Goal: Information Seeking & Learning: Learn about a topic

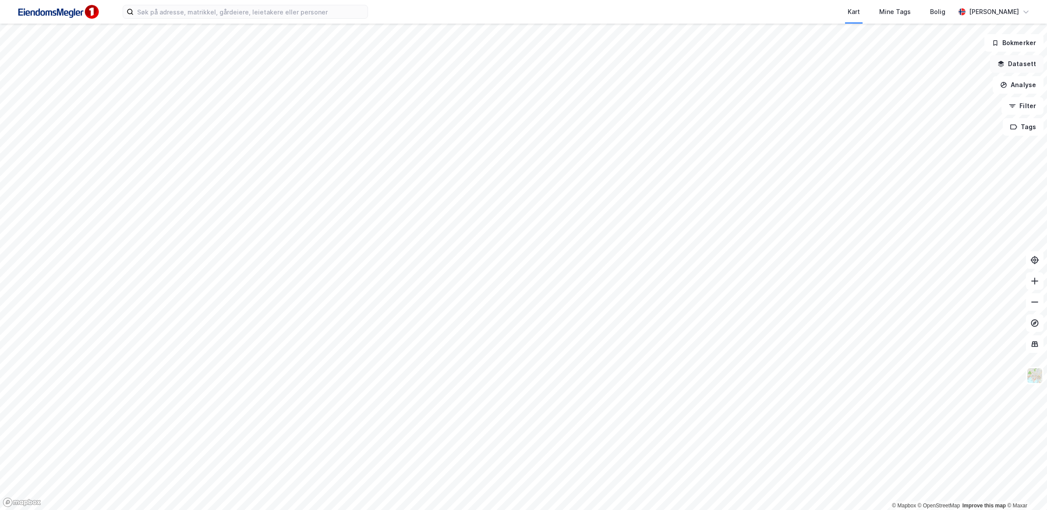
click at [1017, 64] on button "Datasett" at bounding box center [1016, 64] width 53 height 18
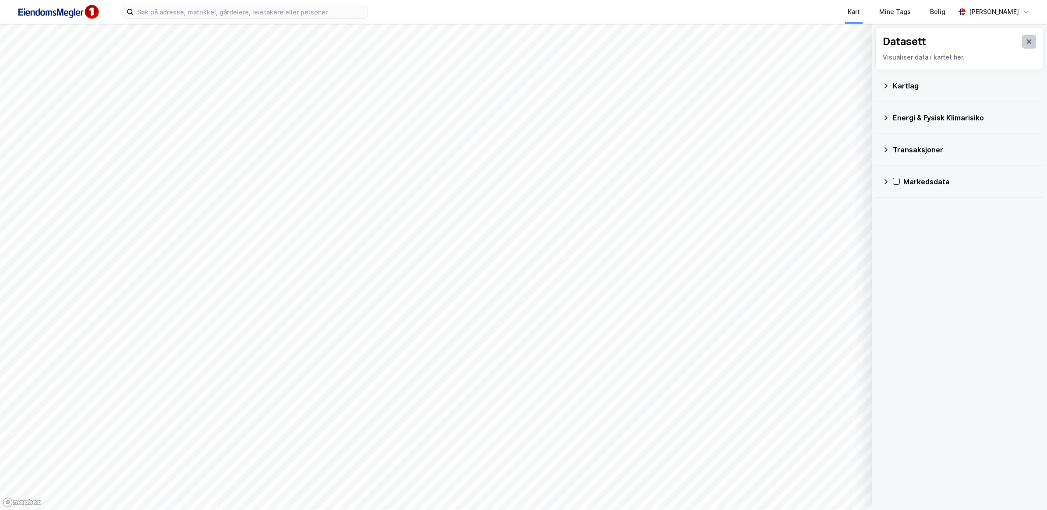
click at [1025, 44] on icon at bounding box center [1028, 41] width 7 height 7
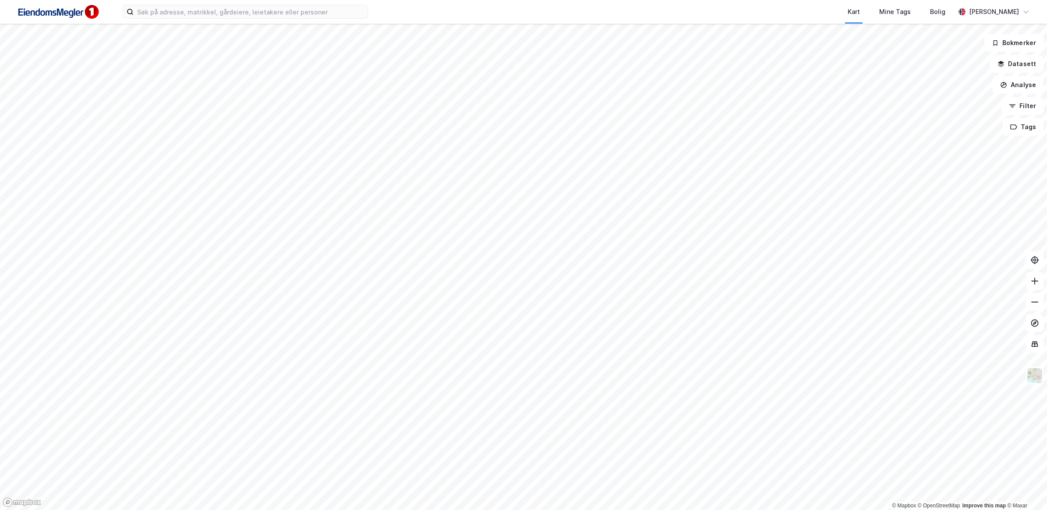
click at [39, 11] on img at bounding box center [58, 12] width 88 height 20
click at [1017, 111] on button "Filter" at bounding box center [1022, 106] width 42 height 18
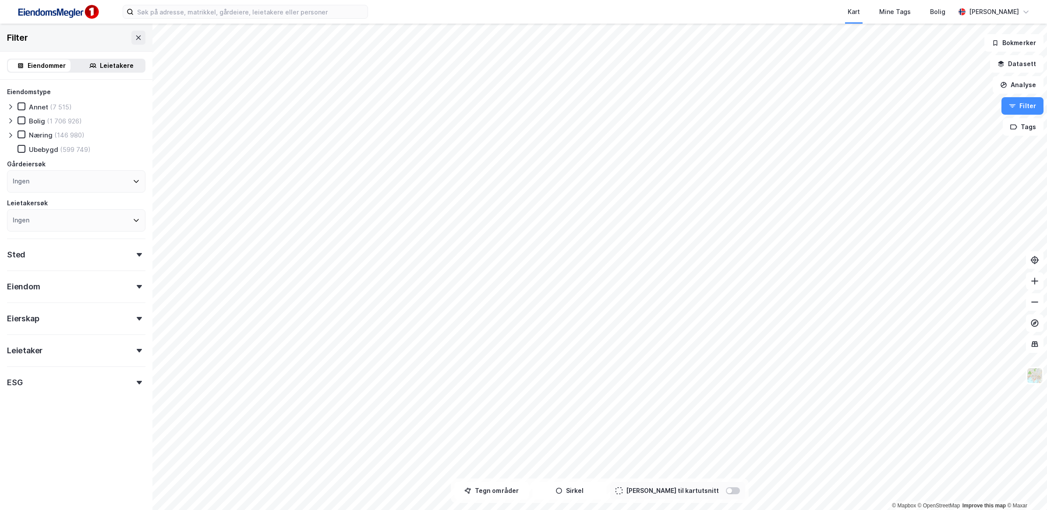
click at [52, 253] on div "Sted" at bounding box center [76, 251] width 138 height 25
click at [60, 285] on div "Ingen" at bounding box center [76, 293] width 138 height 22
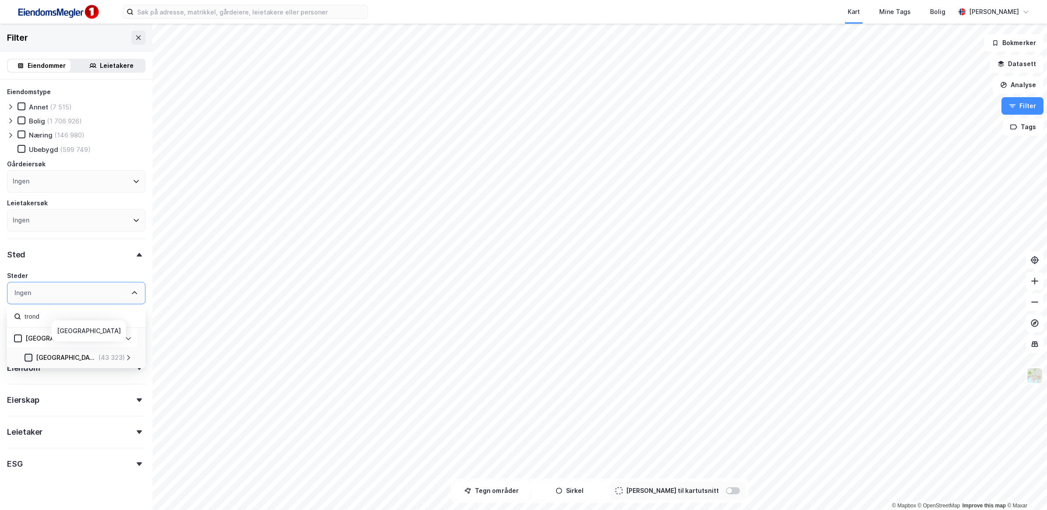
type input "trond"
click at [25, 355] on icon at bounding box center [28, 358] width 6 height 6
click at [70, 398] on div "Eierskap" at bounding box center [76, 396] width 138 height 25
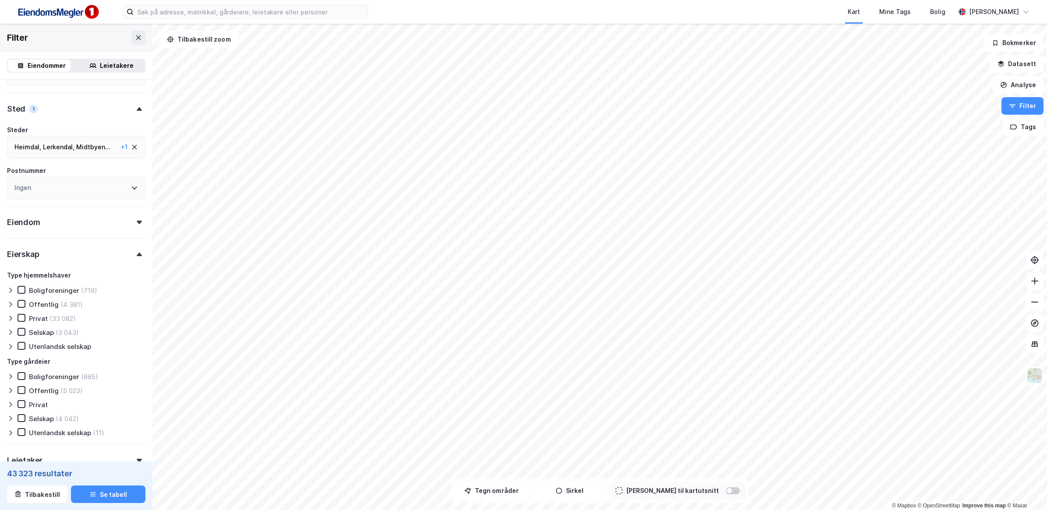
scroll to position [164, 0]
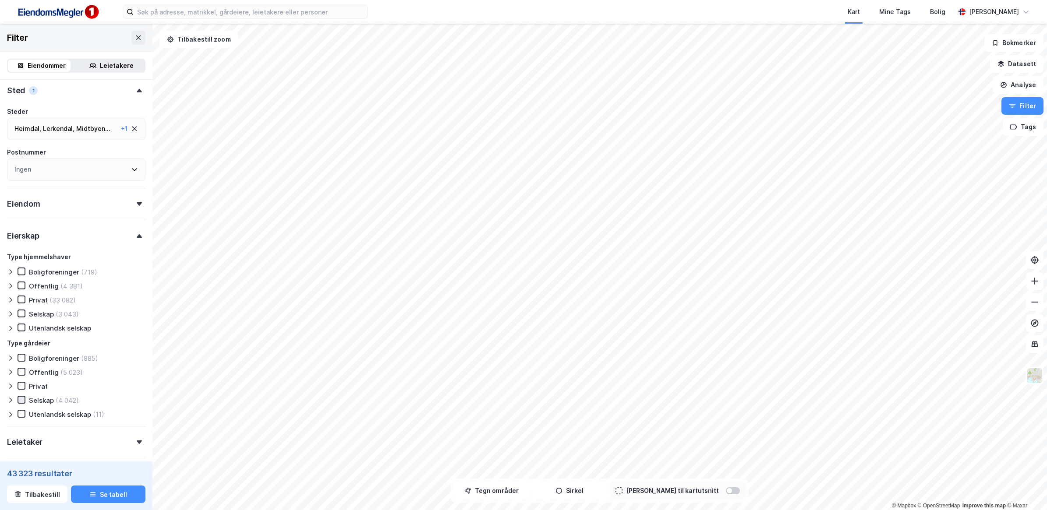
click at [19, 397] on icon at bounding box center [21, 400] width 6 height 6
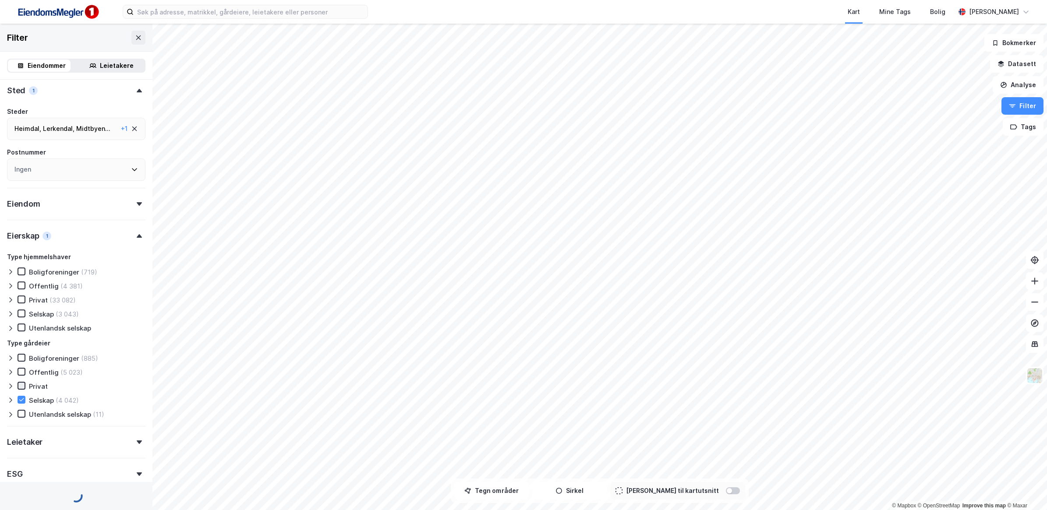
click at [21, 383] on icon at bounding box center [21, 386] width 6 height 6
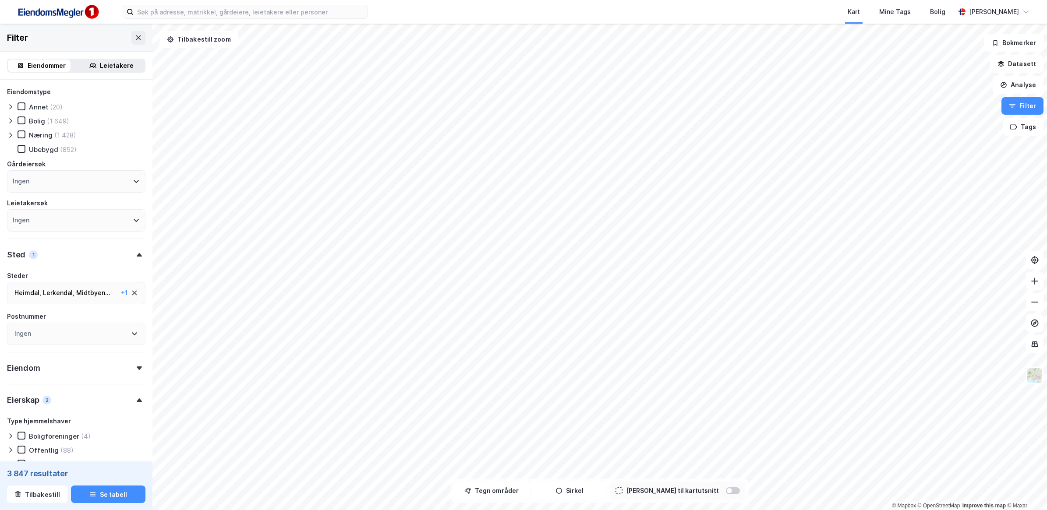
click at [63, 364] on div "Eiendom" at bounding box center [76, 364] width 138 height 25
click at [84, 493] on button "Se tabell" at bounding box center [108, 495] width 74 height 18
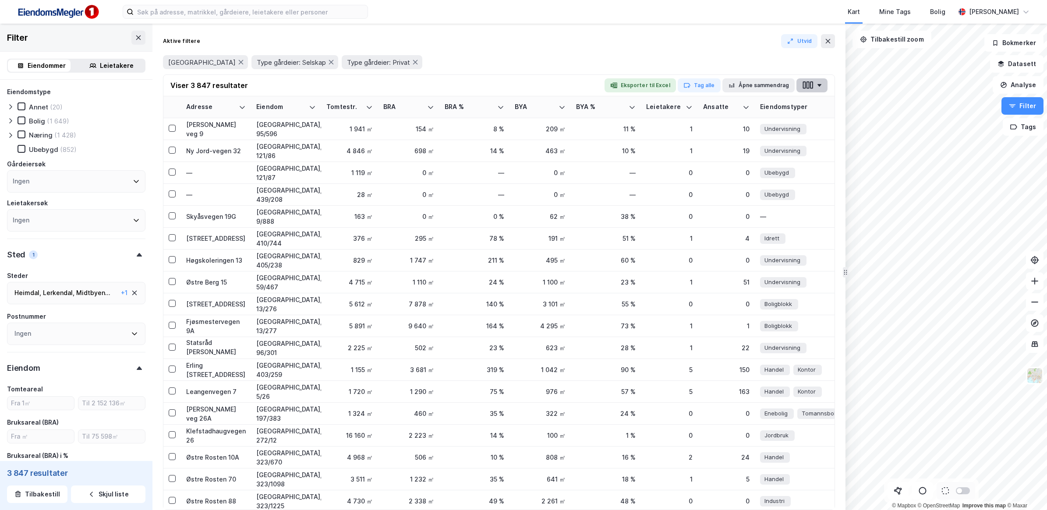
click at [819, 85] on icon "button" at bounding box center [819, 85] width 4 height 3
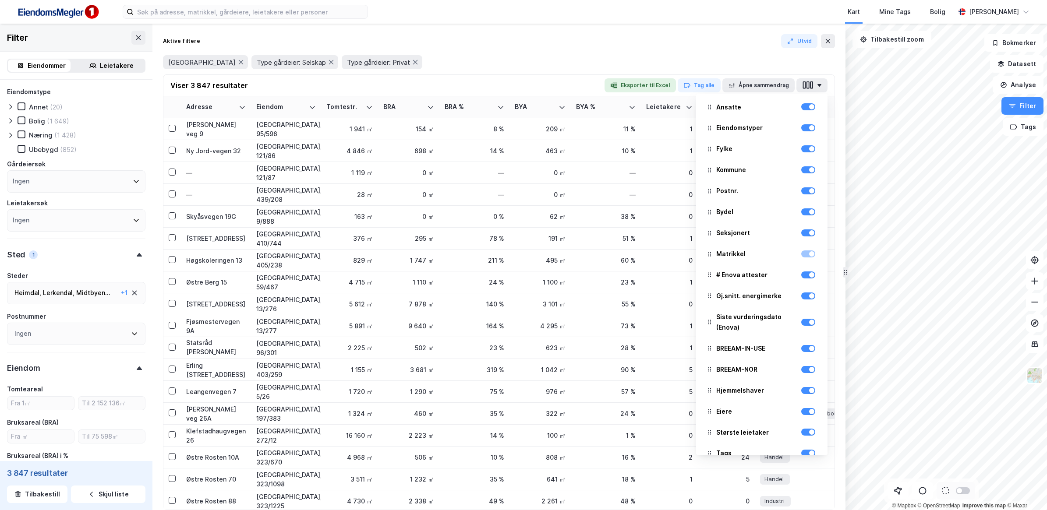
scroll to position [187, 0]
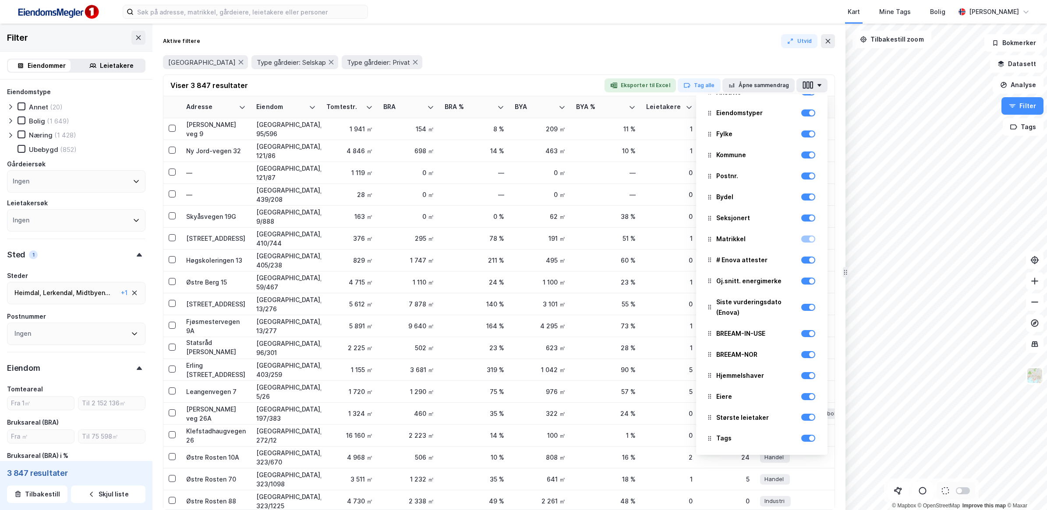
click at [802, 423] on div "Største leietaker" at bounding box center [761, 417] width 117 height 19
click at [801, 421] on div at bounding box center [808, 418] width 14 height 11
click at [809, 418] on div at bounding box center [811, 417] width 5 height 5
drag, startPoint x: 802, startPoint y: 435, endPoint x: 800, endPoint y: 429, distance: 6.0
click at [802, 435] on div at bounding box center [808, 438] width 14 height 7
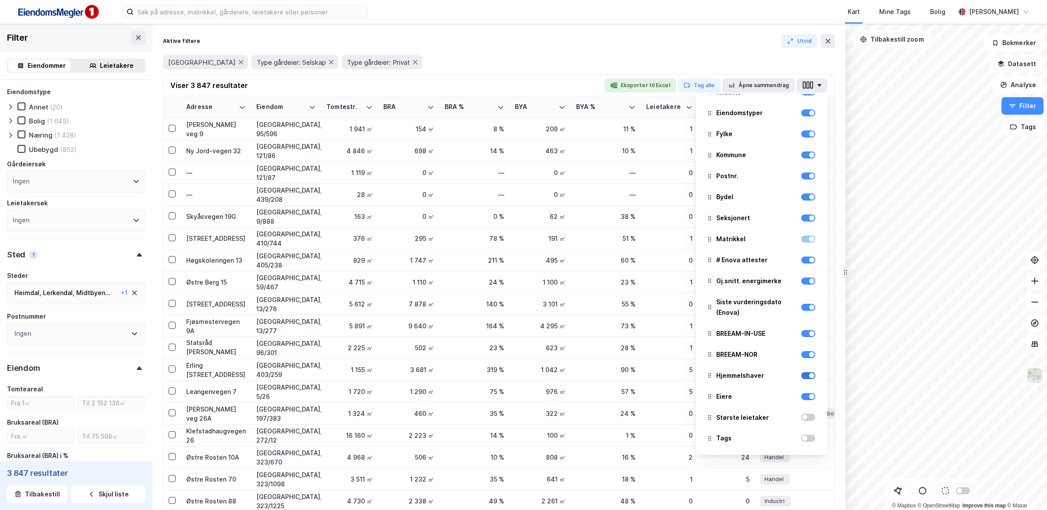
click at [801, 375] on div at bounding box center [808, 375] width 14 height 7
click at [801, 354] on div at bounding box center [808, 354] width 14 height 7
drag, startPoint x: 798, startPoint y: 330, endPoint x: 798, endPoint y: 318, distance: 11.4
click at [801, 330] on div at bounding box center [808, 333] width 14 height 7
click at [801, 306] on div at bounding box center [808, 307] width 14 height 7
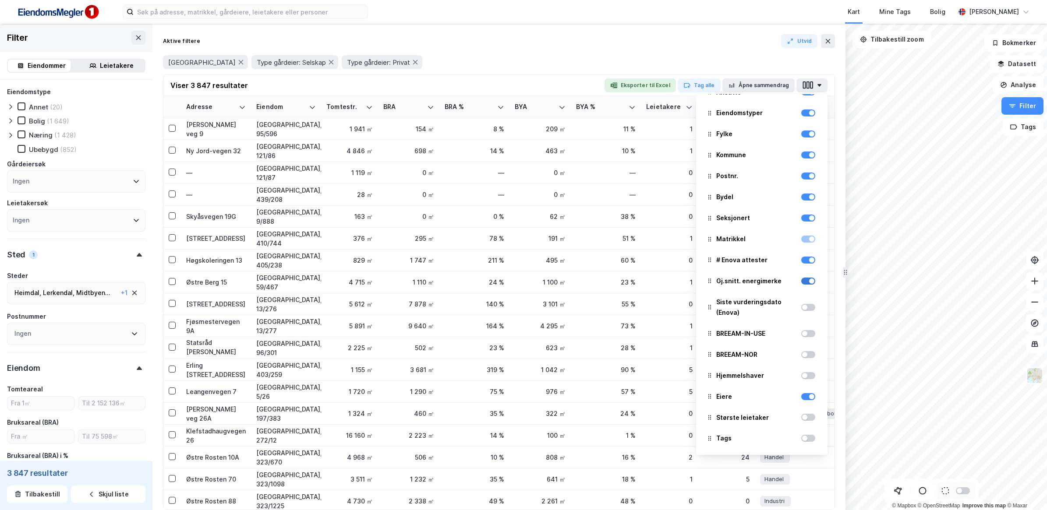
click at [801, 281] on div at bounding box center [808, 281] width 14 height 7
click at [801, 261] on div at bounding box center [808, 260] width 14 height 7
click at [801, 223] on div at bounding box center [808, 218] width 14 height 11
click at [801, 194] on div at bounding box center [808, 197] width 14 height 7
click at [801, 215] on div at bounding box center [808, 218] width 14 height 7
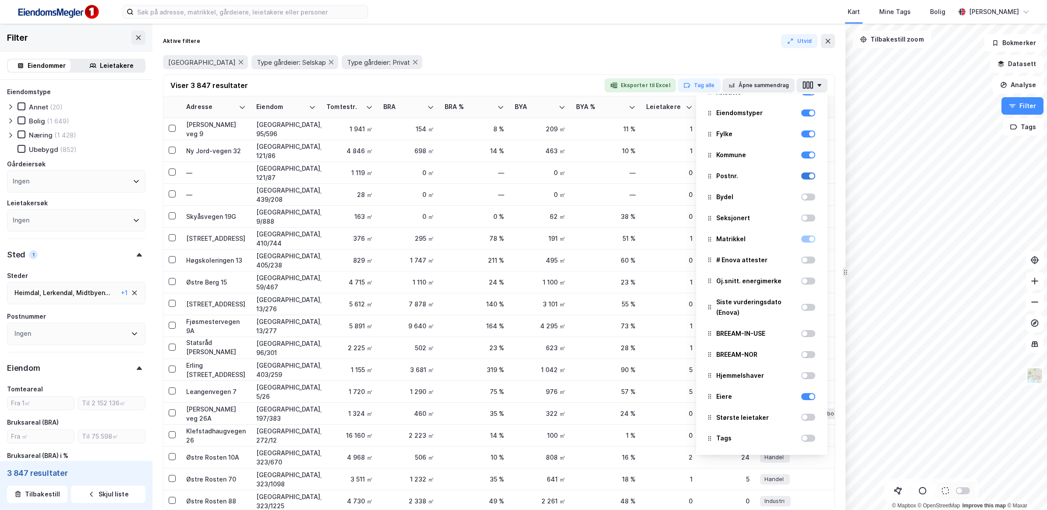
drag, startPoint x: 797, startPoint y: 173, endPoint x: 801, endPoint y: 166, distance: 8.2
click at [801, 173] on div at bounding box center [808, 176] width 14 height 7
click at [801, 155] on div at bounding box center [808, 155] width 14 height 7
click at [800, 127] on div "Fylke" at bounding box center [761, 133] width 117 height 19
click at [801, 132] on div at bounding box center [808, 134] width 14 height 7
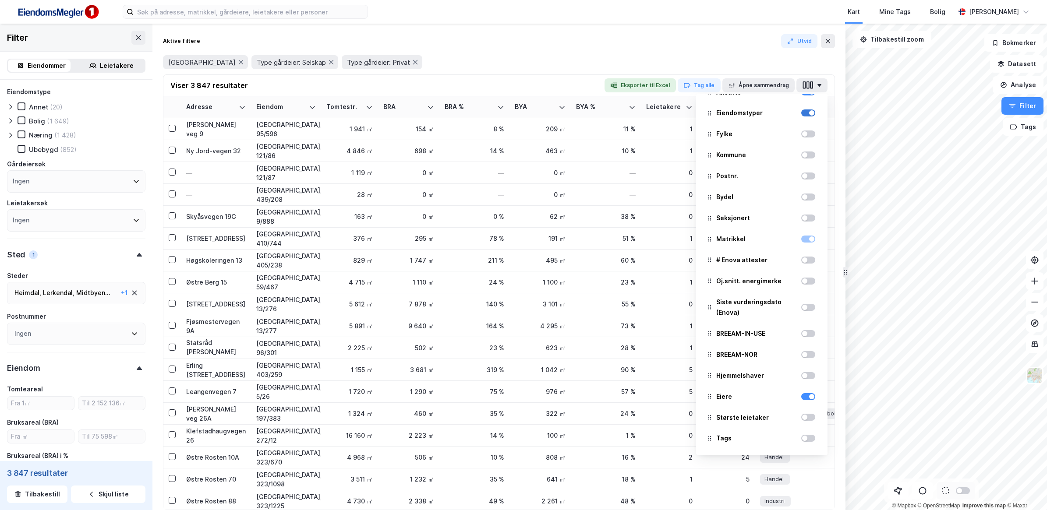
click at [801, 113] on div at bounding box center [808, 113] width 14 height 7
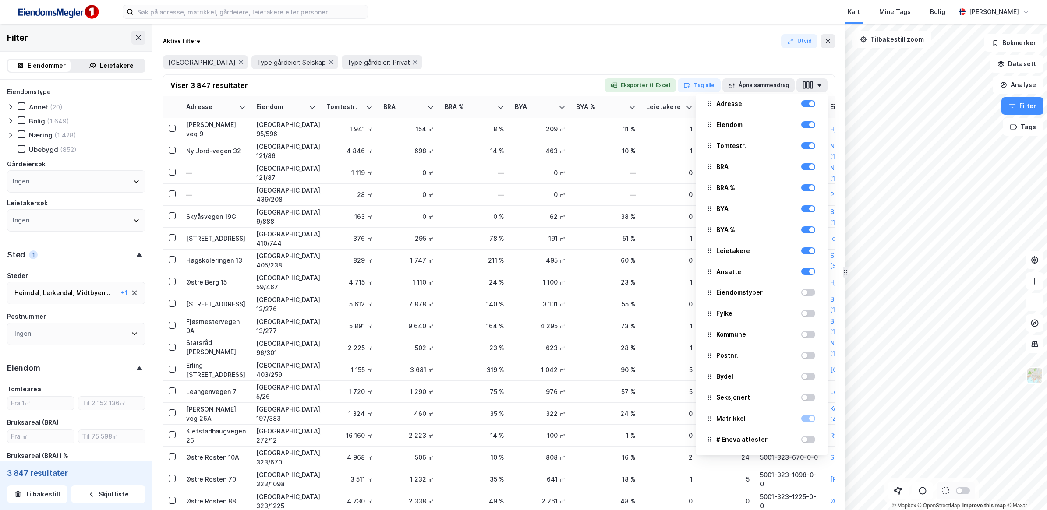
scroll to position [0, 0]
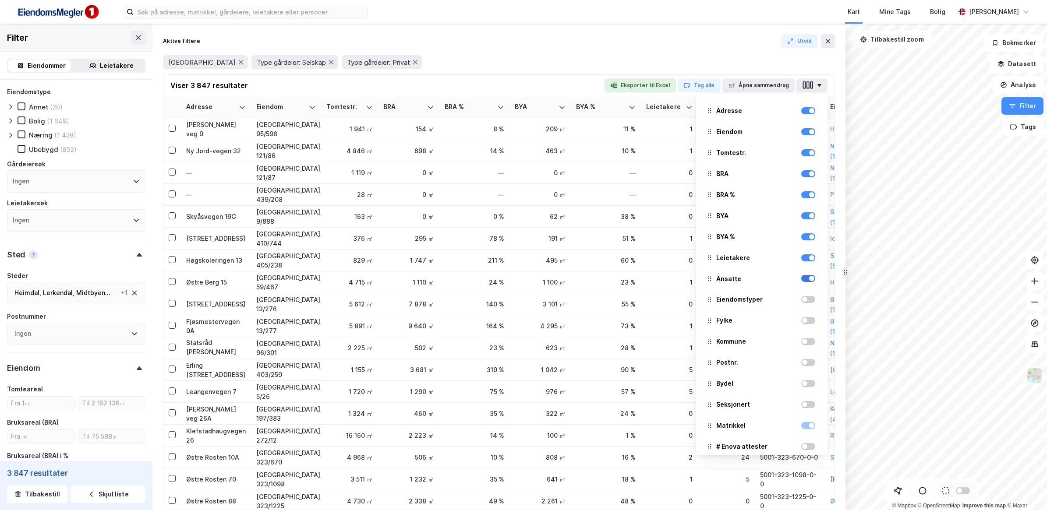
click at [801, 276] on div at bounding box center [808, 278] width 14 height 7
click at [801, 257] on div at bounding box center [808, 257] width 14 height 7
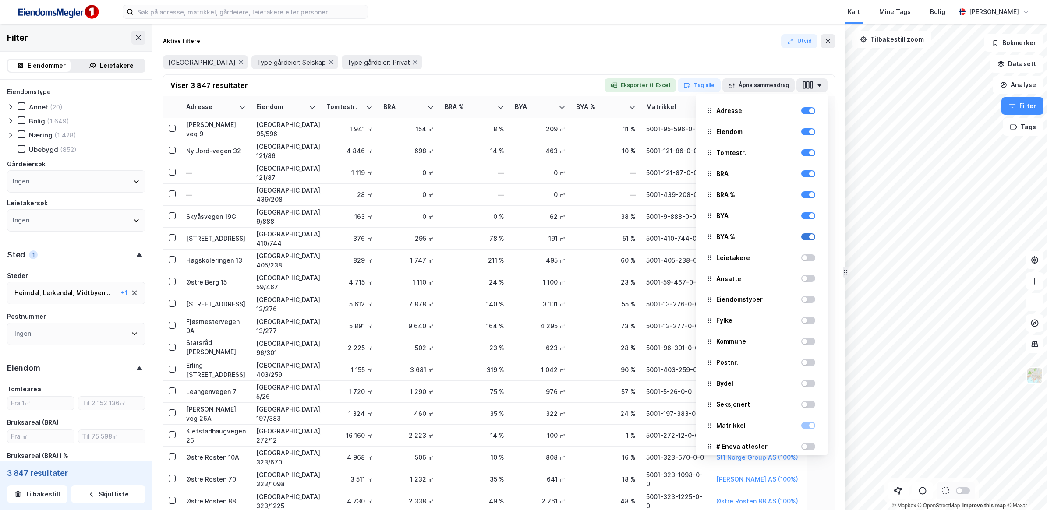
click at [801, 235] on div at bounding box center [808, 236] width 14 height 7
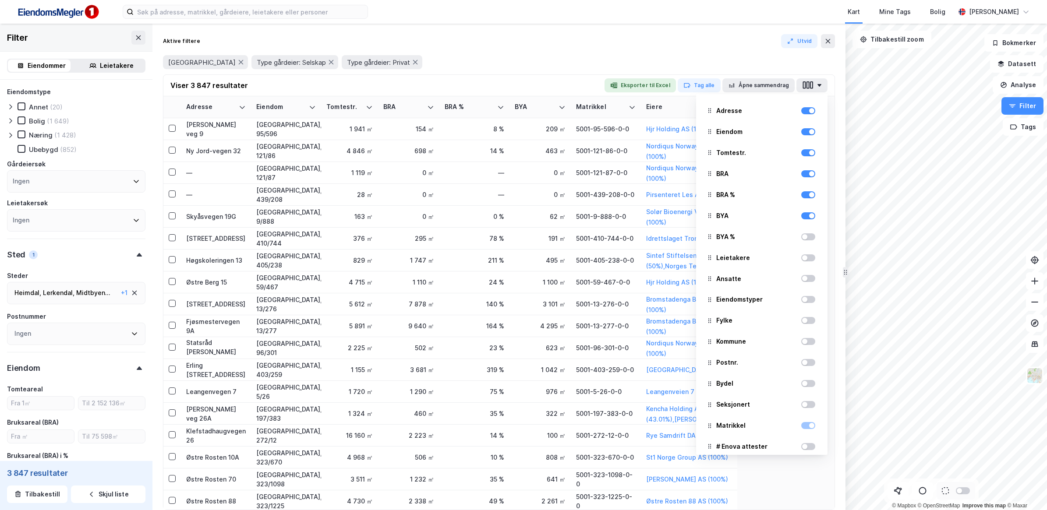
drag, startPoint x: 799, startPoint y: 214, endPoint x: 794, endPoint y: 208, distance: 8.1
click at [801, 214] on div at bounding box center [808, 215] width 14 height 7
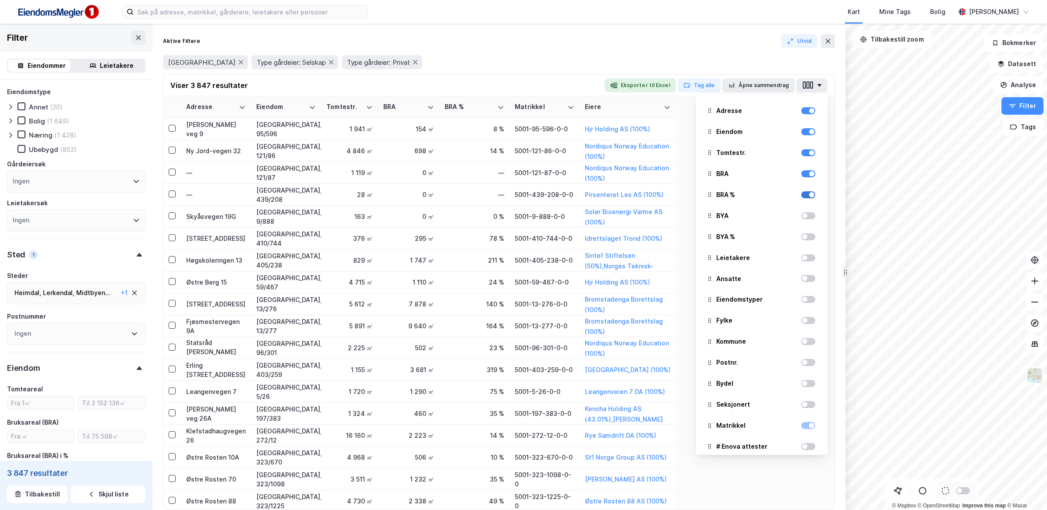
click at [801, 193] on div at bounding box center [808, 194] width 14 height 7
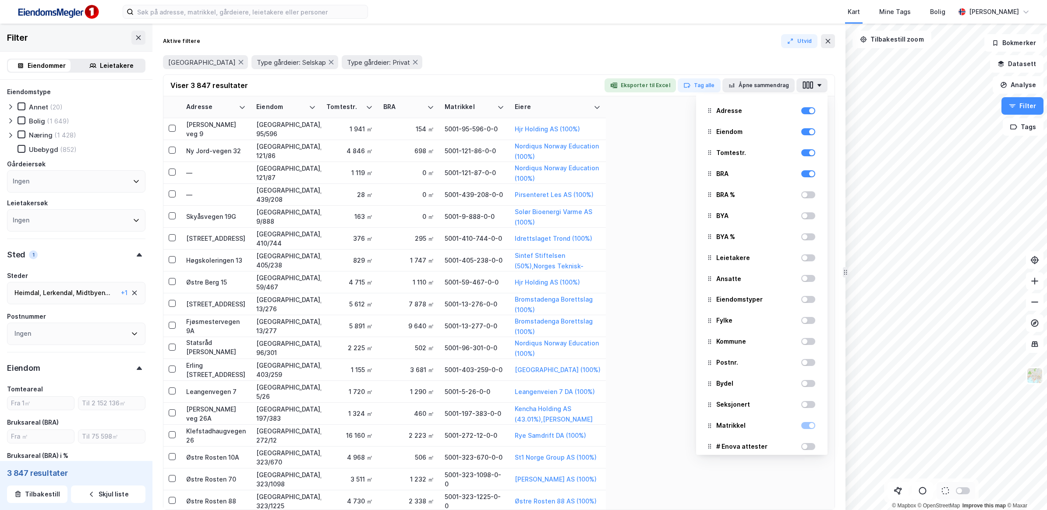
click at [801, 178] on div at bounding box center [808, 174] width 14 height 11
click at [802, 158] on div "Tomtestr." at bounding box center [761, 152] width 117 height 19
click at [801, 154] on div at bounding box center [808, 152] width 14 height 7
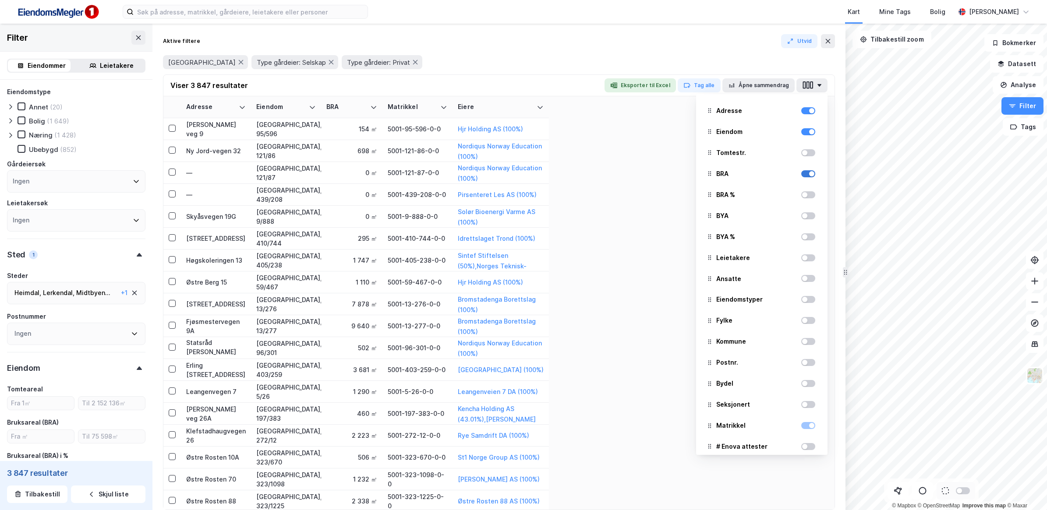
click at [801, 173] on div at bounding box center [808, 173] width 14 height 7
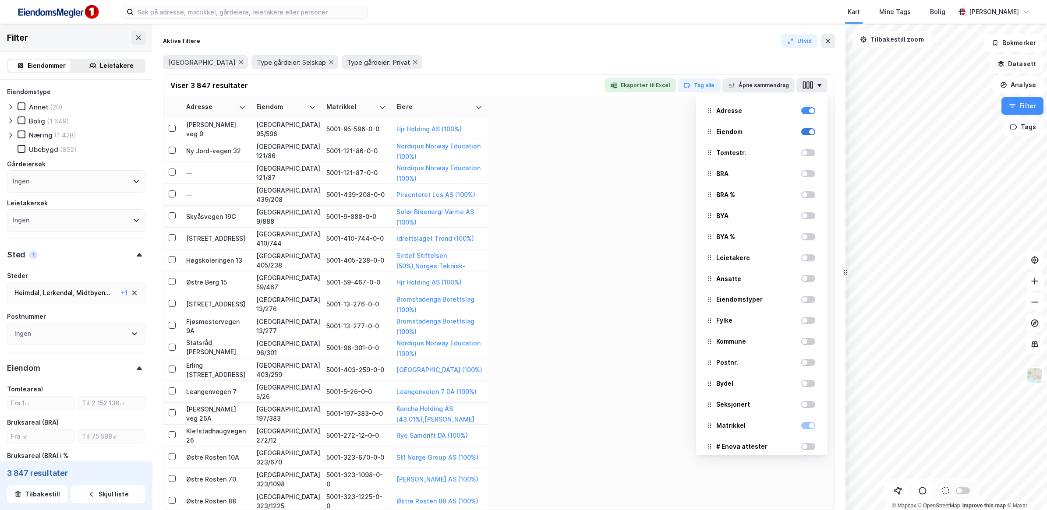
click at [801, 134] on div at bounding box center [808, 131] width 14 height 7
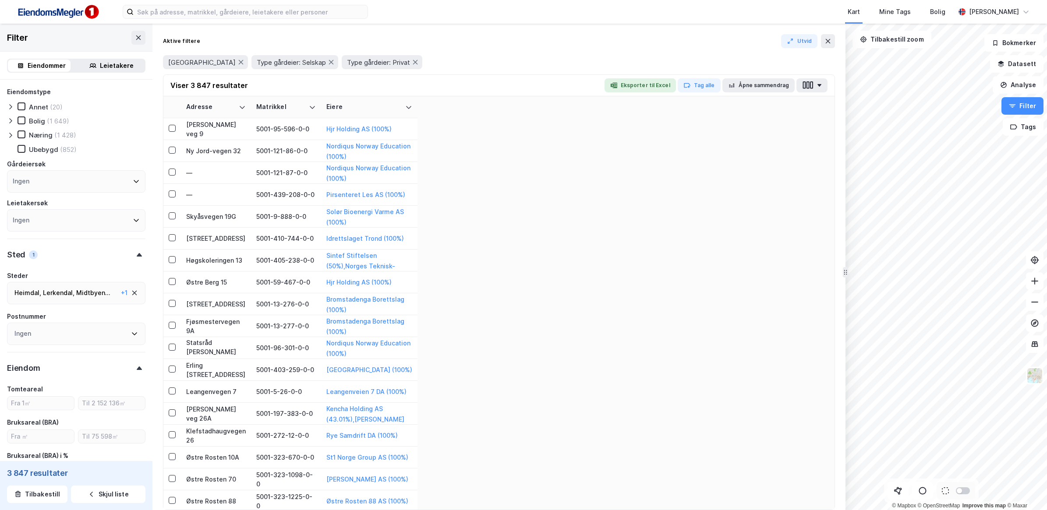
click at [593, 238] on tbody "Nils Stavnes veg 9 5001-95-596-0-0 Hjr Holding AS (100%) Ny Jord-vegen 32 5001-…" at bounding box center [498, 446] width 671 height 657
click at [399, 103] on th "Eiere" at bounding box center [369, 107] width 96 height 22
click at [408, 110] on icon at bounding box center [408, 107] width 7 height 7
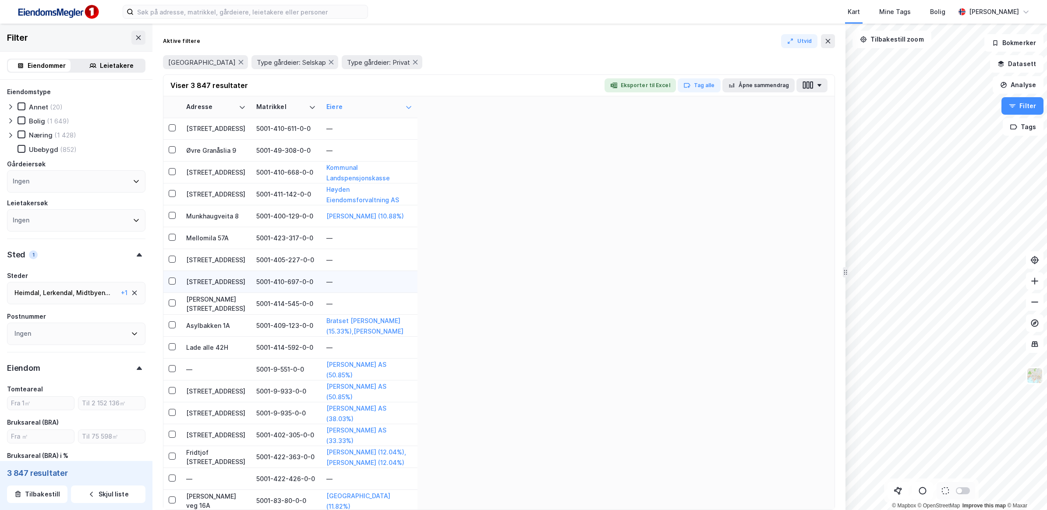
scroll to position [493, 0]
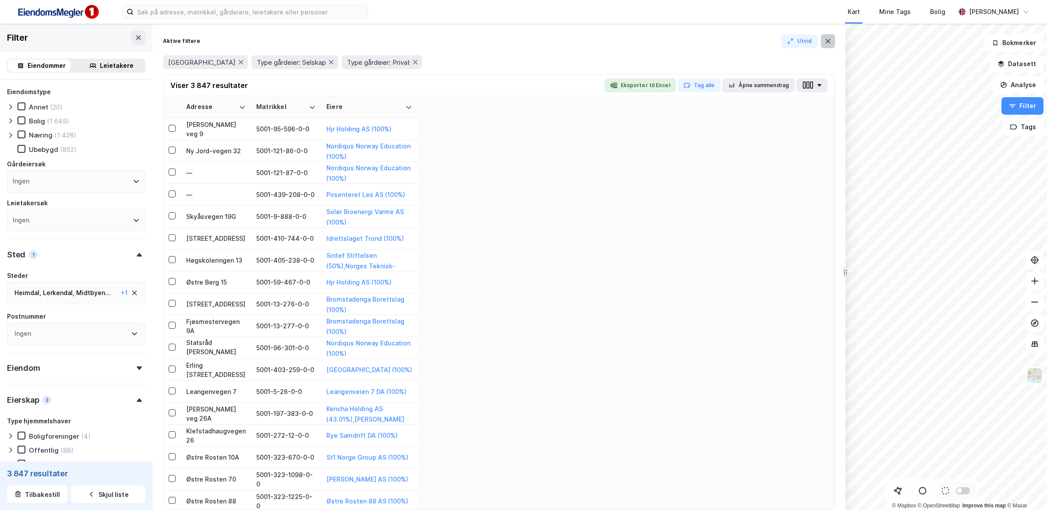
click at [828, 43] on icon at bounding box center [827, 41] width 7 height 7
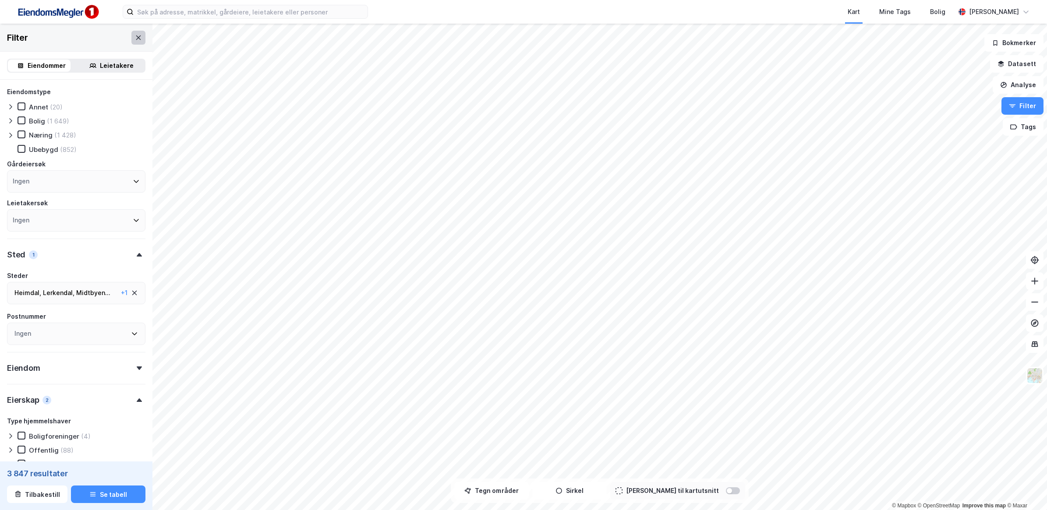
click at [135, 40] on icon at bounding box center [138, 37] width 7 height 7
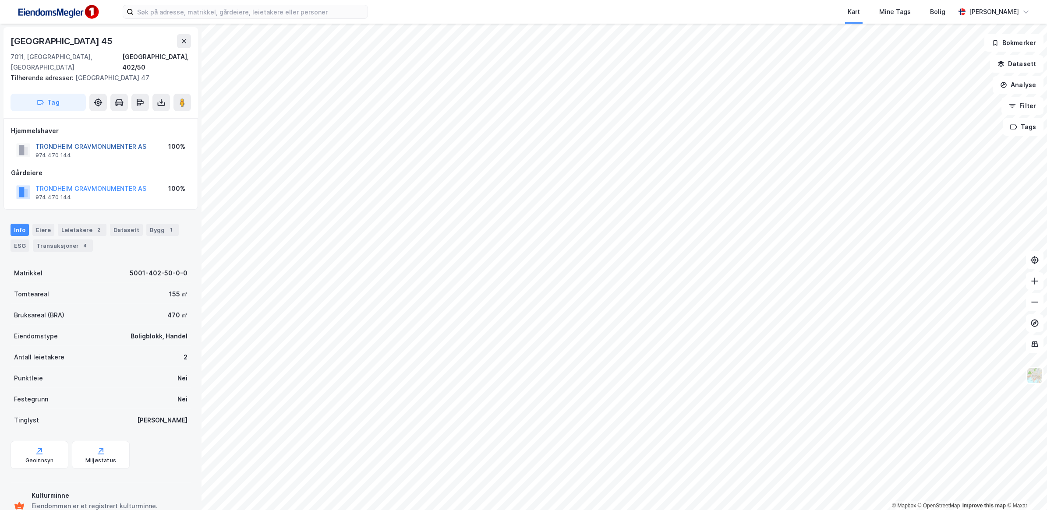
click at [0, 0] on button "TRONDHEIM GRAVMONUMENTER AS" at bounding box center [0, 0] width 0 height 0
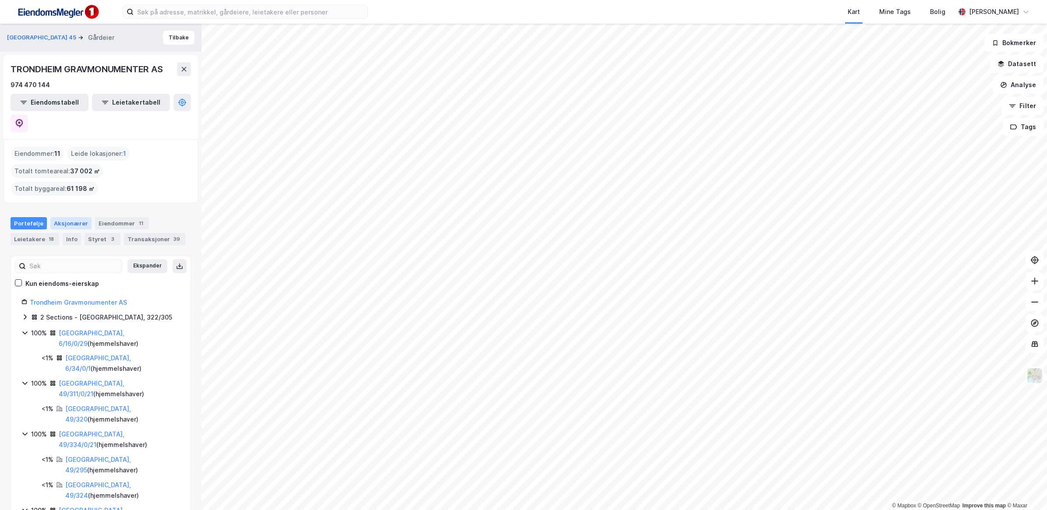
click at [64, 217] on div "Aksjonærer" at bounding box center [70, 223] width 41 height 12
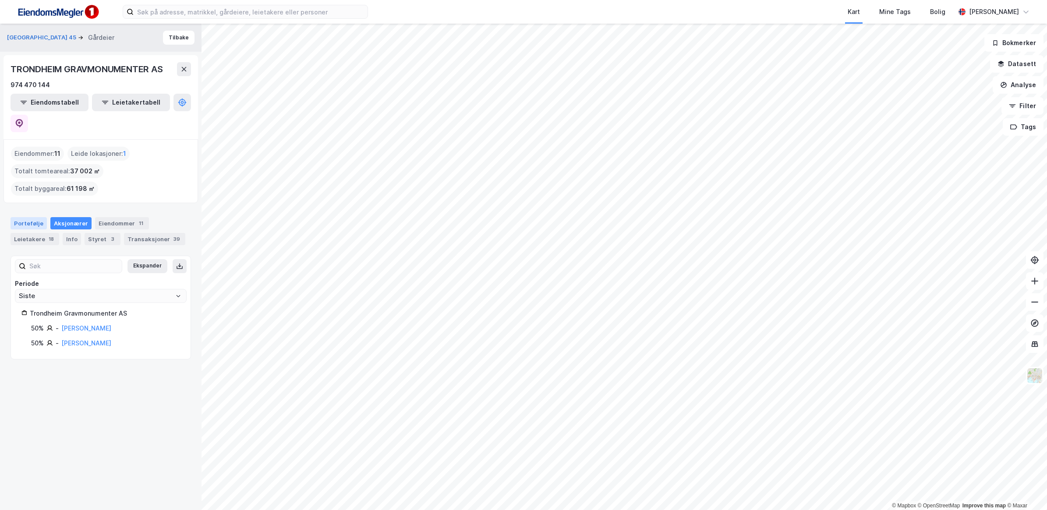
click at [39, 217] on div "Portefølje" at bounding box center [29, 223] width 36 height 12
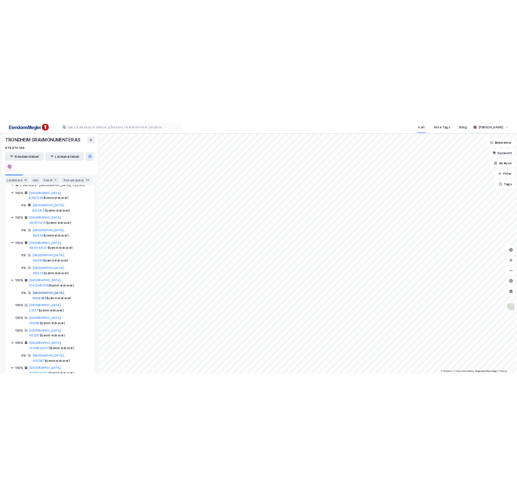
scroll to position [201, 0]
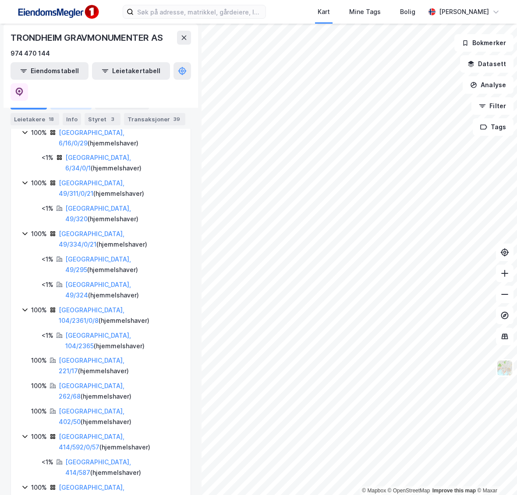
click at [77, 102] on div "Aksjonærer" at bounding box center [70, 103] width 41 height 12
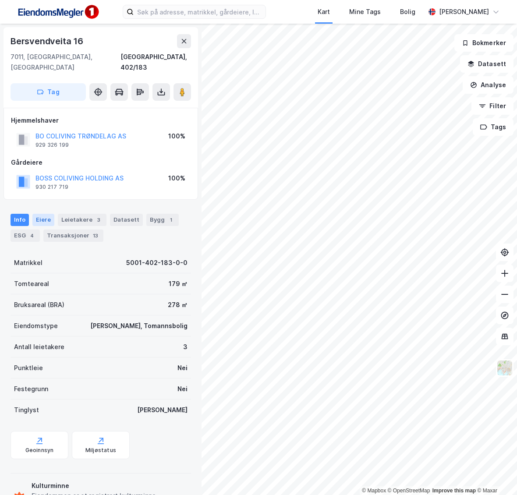
click at [45, 214] on div "Eiere" at bounding box center [43, 220] width 22 height 12
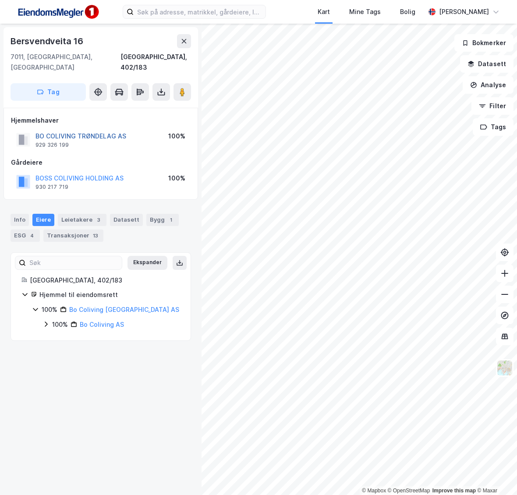
click at [0, 0] on button "BO COLIVING TRØNDELAG AS" at bounding box center [0, 0] width 0 height 0
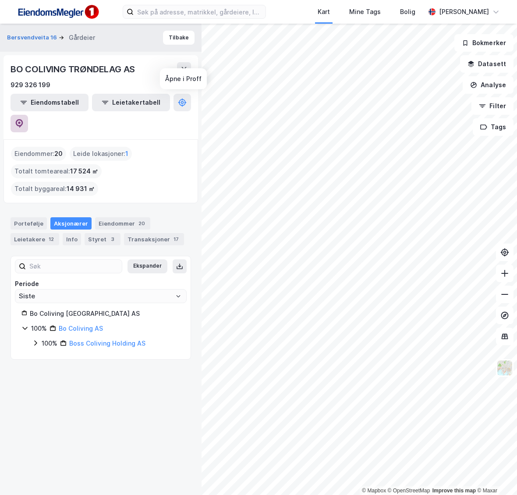
click at [24, 119] on icon at bounding box center [19, 123] width 9 height 9
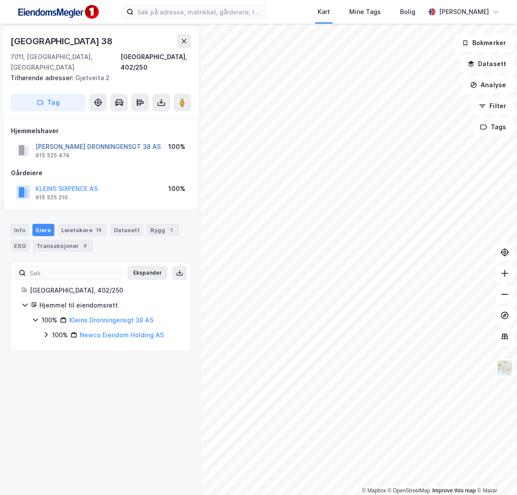
click at [0, 0] on button "[PERSON_NAME] DRONNINGENSGT 38 AS" at bounding box center [0, 0] width 0 height 0
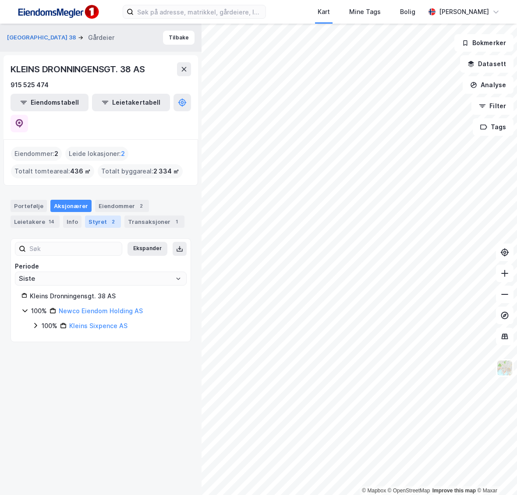
click at [88, 215] on div "Styret 2" at bounding box center [103, 221] width 36 height 12
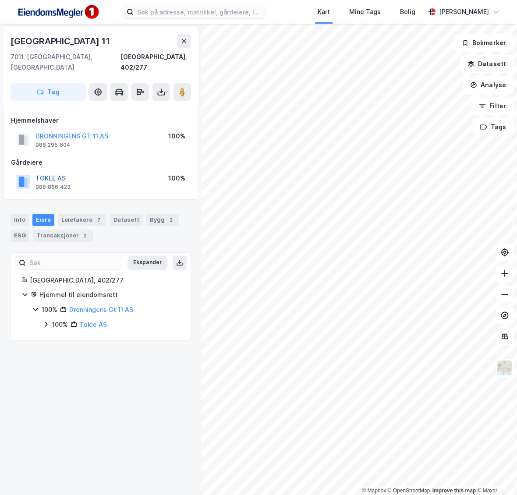
click at [0, 0] on button "TOKLE AS" at bounding box center [0, 0] width 0 height 0
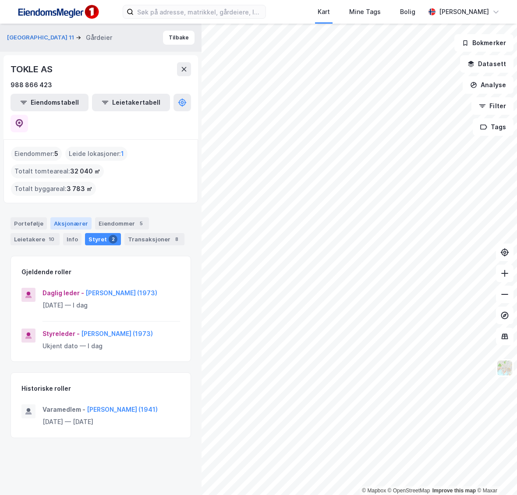
click at [56, 184] on div "© Mapbox © OpenStreetMap Improve this map © [GEOGRAPHIC_DATA] 11 Gårdeier Tilba…" at bounding box center [258, 259] width 517 height 471
